Goal: Information Seeking & Learning: Check status

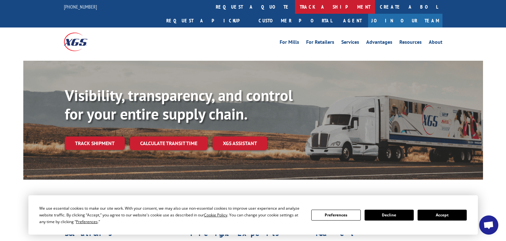
click at [295, 7] on link "track a shipment" at bounding box center [335, 7] width 80 height 14
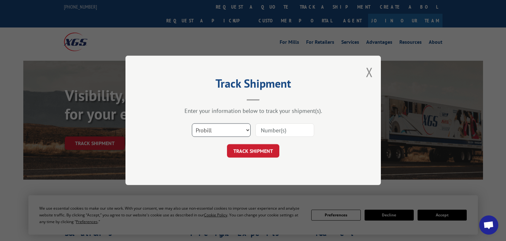
click at [207, 126] on select "Select category... Probill BOL PO" at bounding box center [221, 130] width 59 height 13
click at [192, 124] on select "Select category... Probill BOL PO" at bounding box center [221, 130] width 59 height 13
click at [275, 124] on input at bounding box center [284, 130] width 59 height 13
click at [226, 130] on select "Select category... Probill BOL PO" at bounding box center [221, 130] width 59 height 13
click at [192, 124] on select "Select category... Probill BOL PO" at bounding box center [221, 130] width 59 height 13
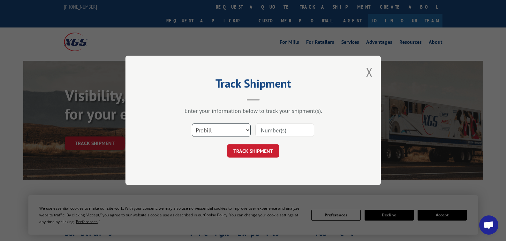
click at [214, 128] on select "Select category... Probill BOL PO" at bounding box center [221, 130] width 59 height 13
select select "bol"
click at [192, 124] on select "Select category... Probill BOL PO" at bounding box center [221, 130] width 59 height 13
paste input "3355209"
type input "3355209"
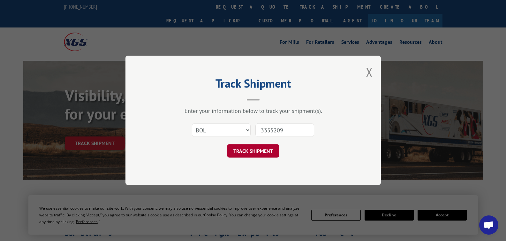
click at [272, 147] on button "TRACK SHIPMENT" at bounding box center [253, 150] width 52 height 13
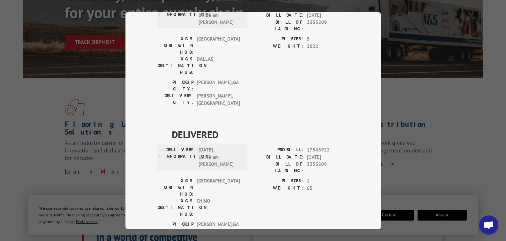
scroll to position [110, 0]
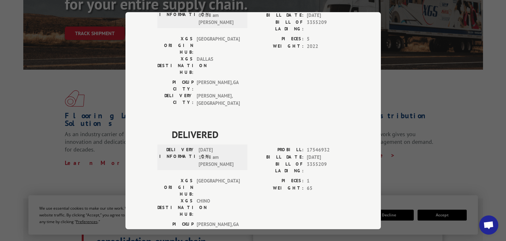
click at [387, 86] on div "Track Shipment DELIVERED DELIVERY INFORMATION: [DATE] 09:08 am [PERSON_NAME] PR…" at bounding box center [253, 120] width 506 height 241
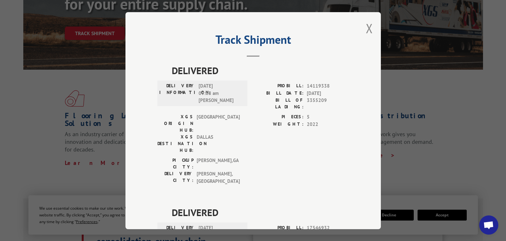
scroll to position [0, 0]
click at [367, 28] on button "Close modal" at bounding box center [369, 28] width 7 height 17
